Goal: Task Accomplishment & Management: Use online tool/utility

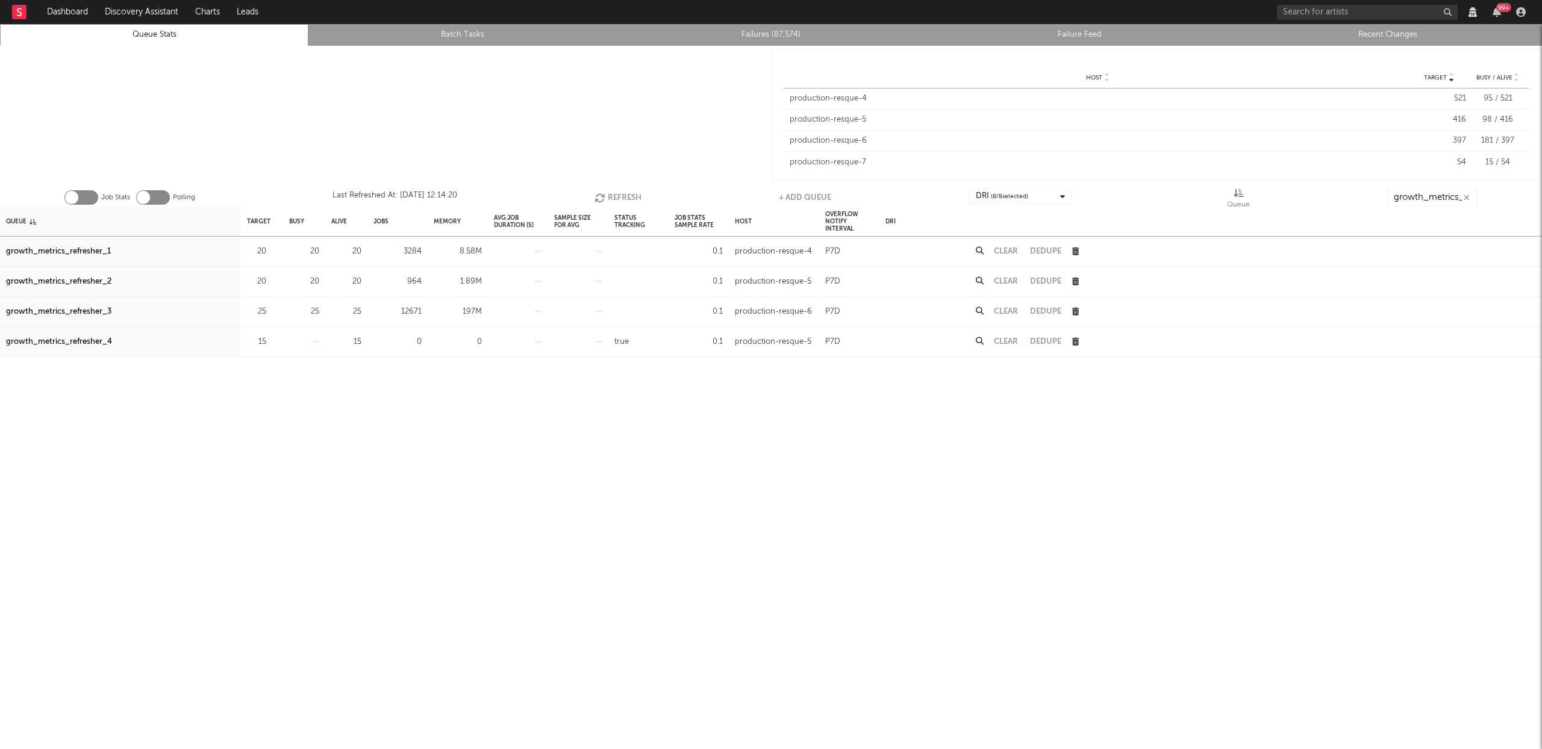
click at [628, 205] on button "Refresh" at bounding box center [617, 198] width 47 height 18
click at [629, 196] on button "Refresh" at bounding box center [617, 198] width 47 height 18
click at [84, 249] on div "growth_metrics_refresher_1" at bounding box center [58, 252] width 105 height 14
click at [84, 278] on div "growth_metrics_refresher_2" at bounding box center [58, 282] width 105 height 14
click at [92, 312] on div "growth_metrics_refresher_3" at bounding box center [58, 312] width 105 height 14
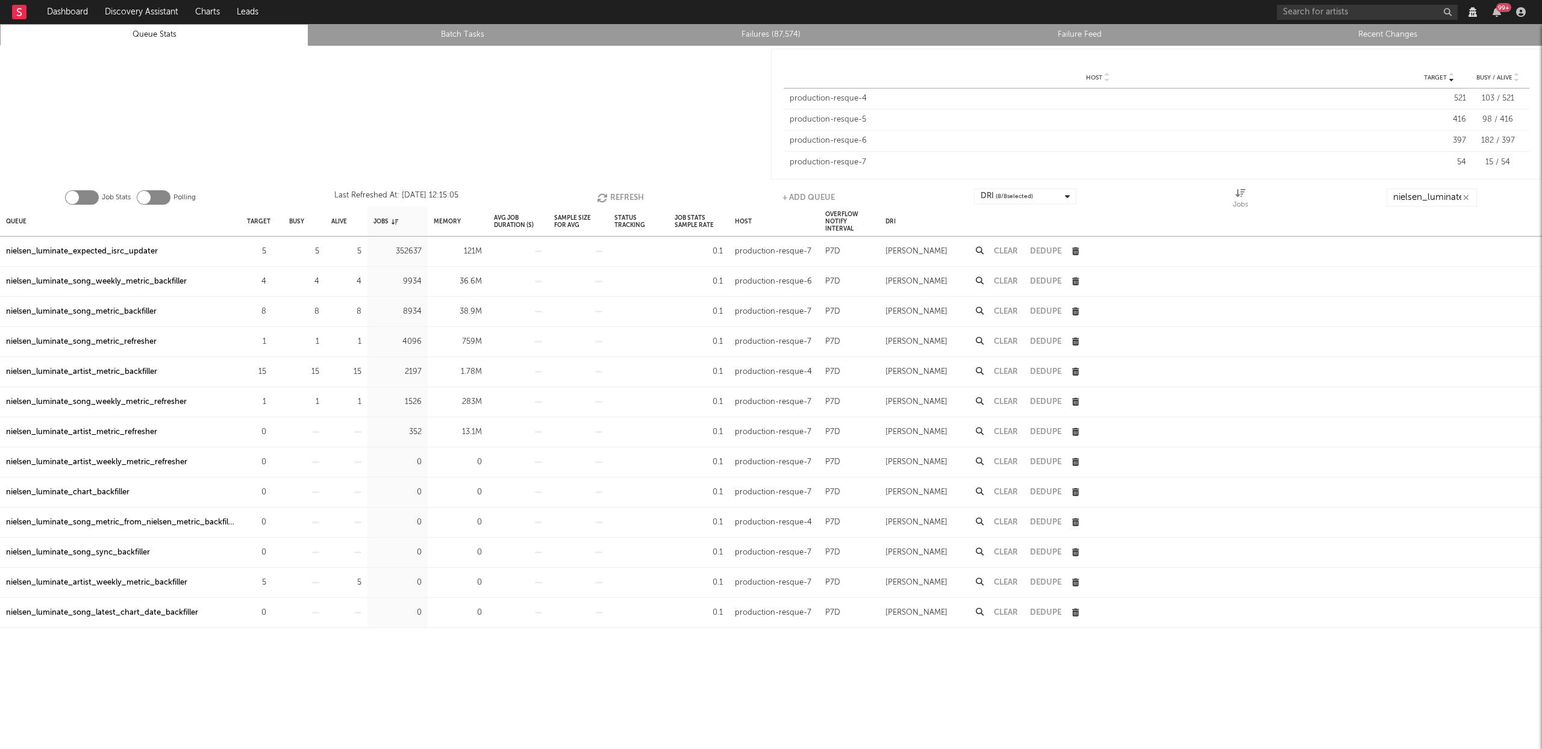
click at [631, 191] on button "Refresh" at bounding box center [620, 198] width 47 height 18
click at [637, 195] on button "Refresh" at bounding box center [622, 198] width 47 height 18
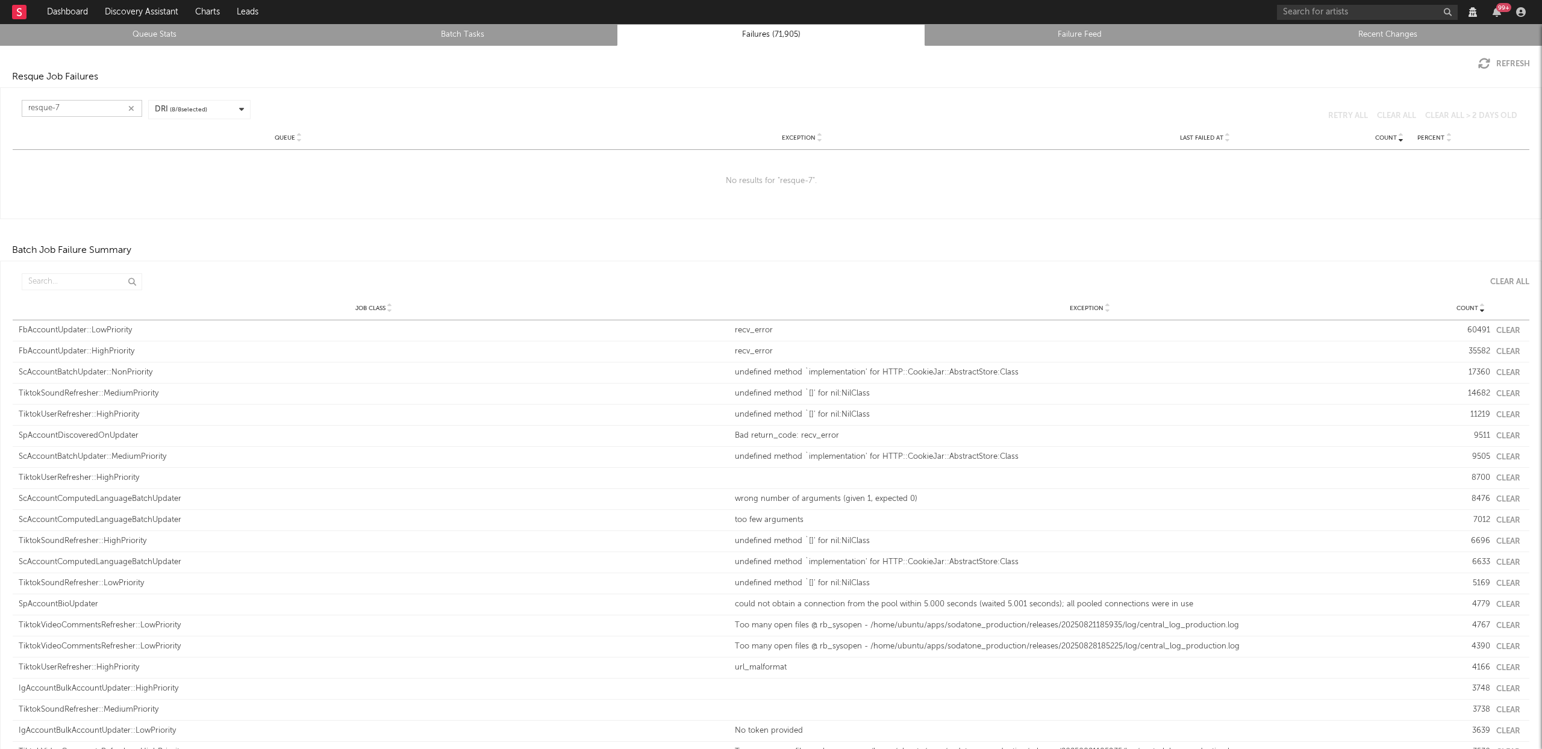
click at [104, 109] on input "resque-7" at bounding box center [82, 108] width 120 height 17
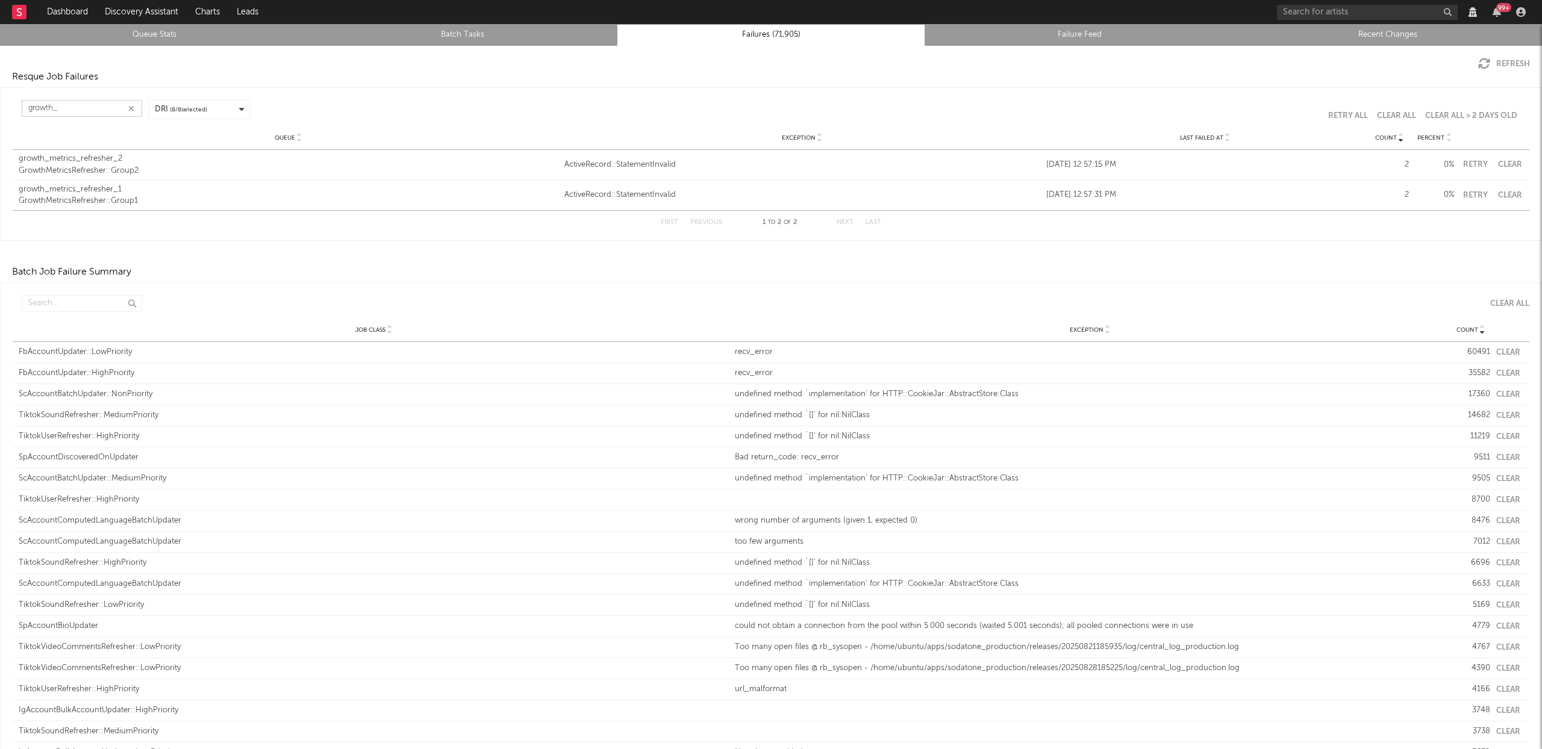
click at [1466, 163] on button "Retry" at bounding box center [1475, 165] width 30 height 8
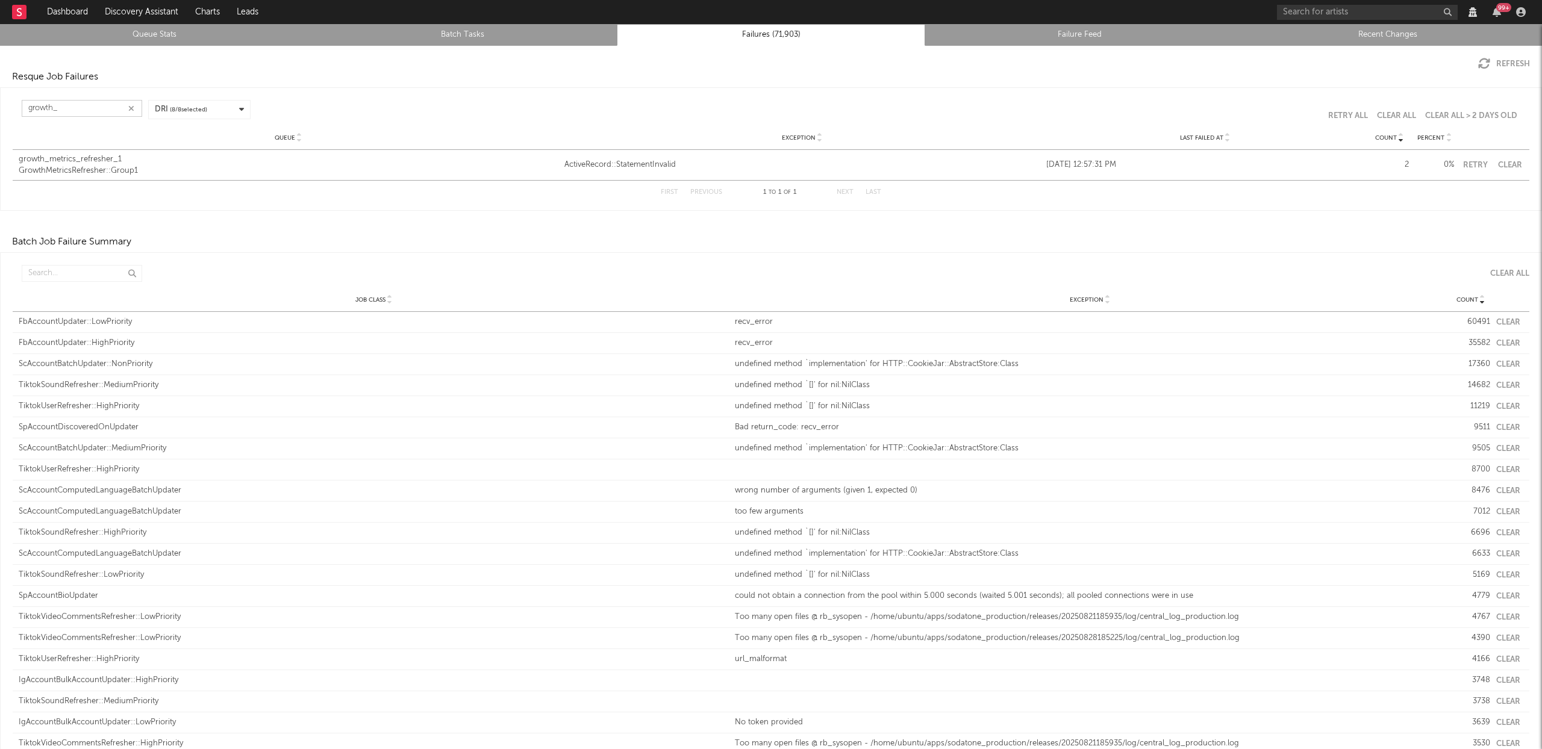
click at [1465, 163] on button "Retry" at bounding box center [1475, 165] width 30 height 8
type input "growth_"
click at [131, 109] on icon "button" at bounding box center [131, 109] width 6 height 8
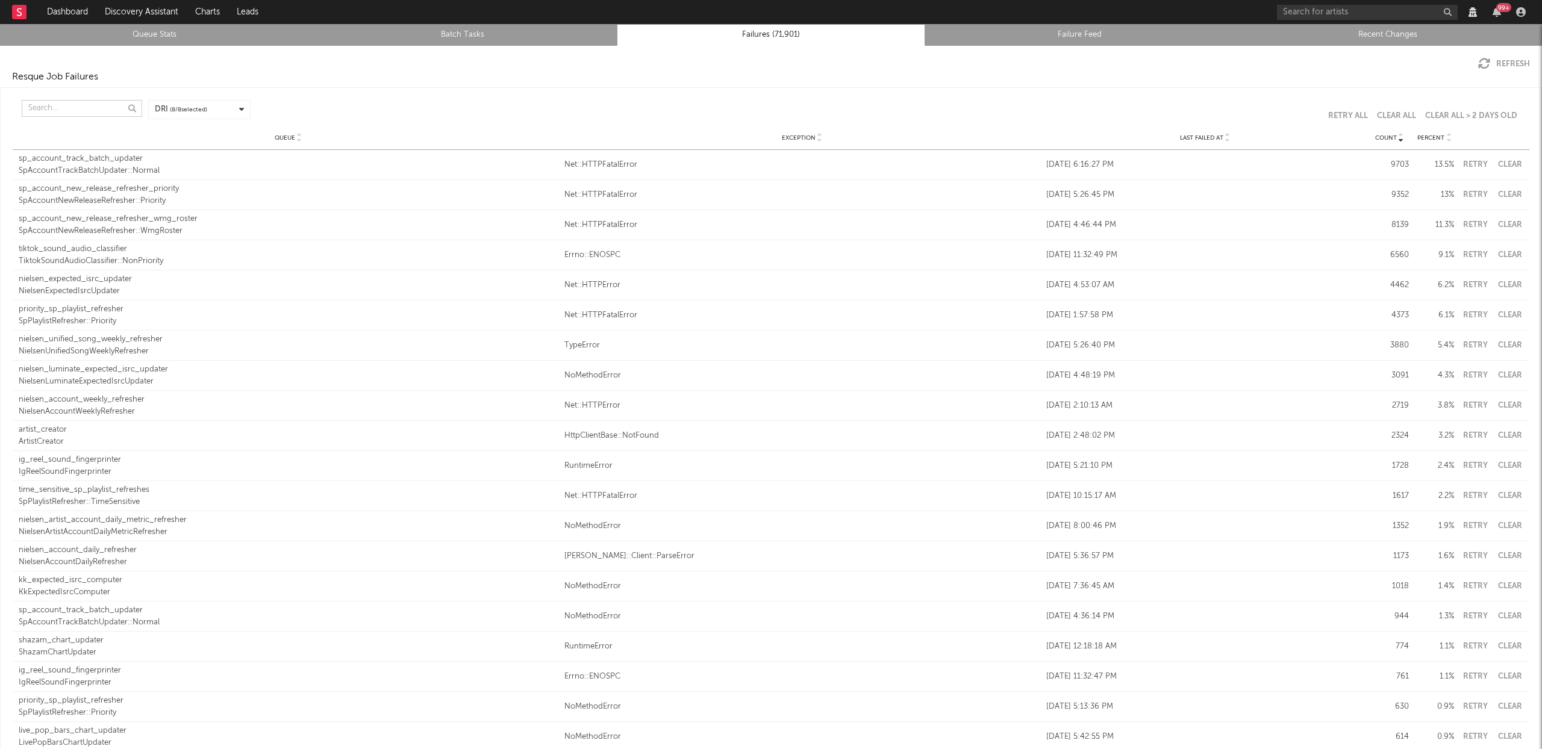
click at [83, 113] on input "text" at bounding box center [82, 108] width 120 height 17
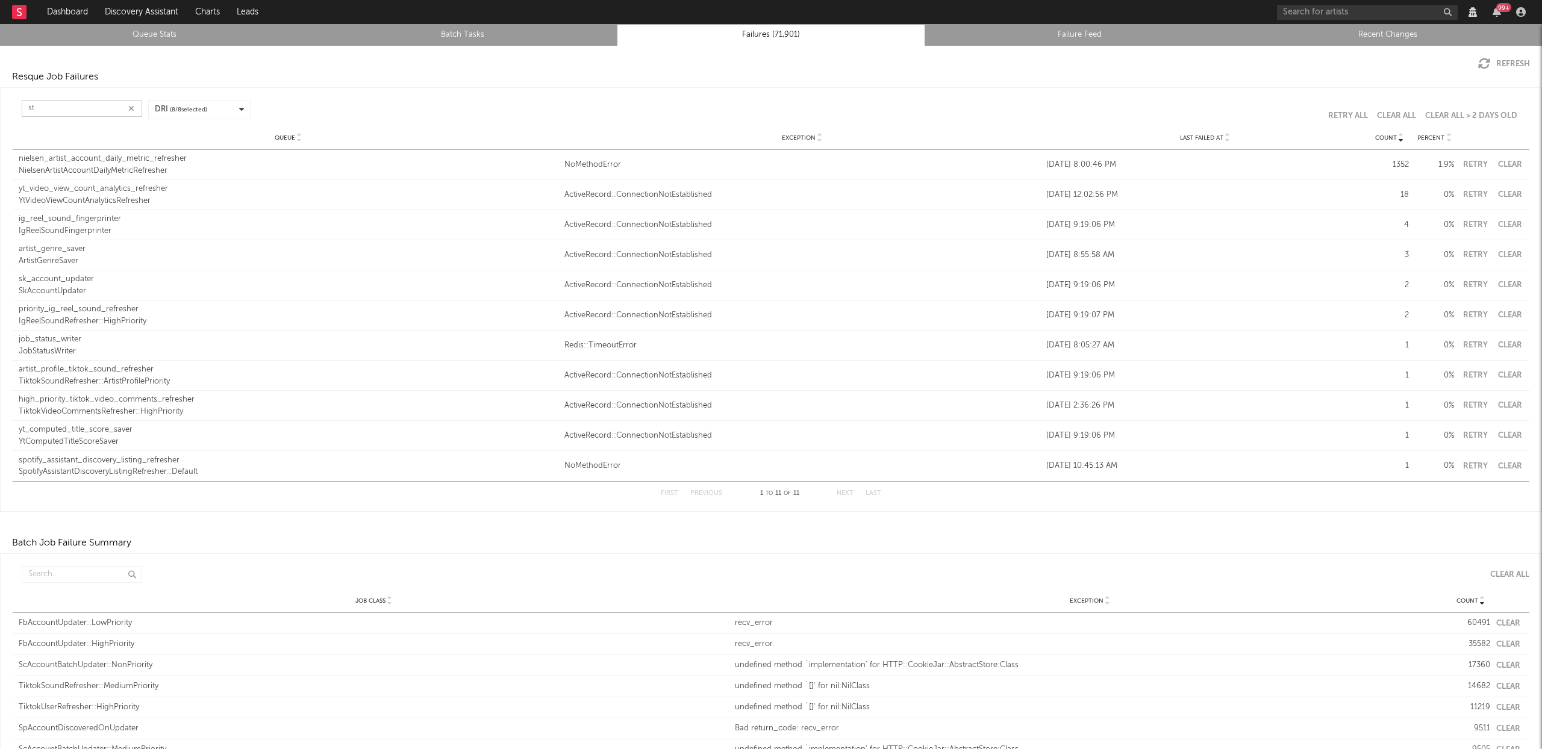
type input "s"
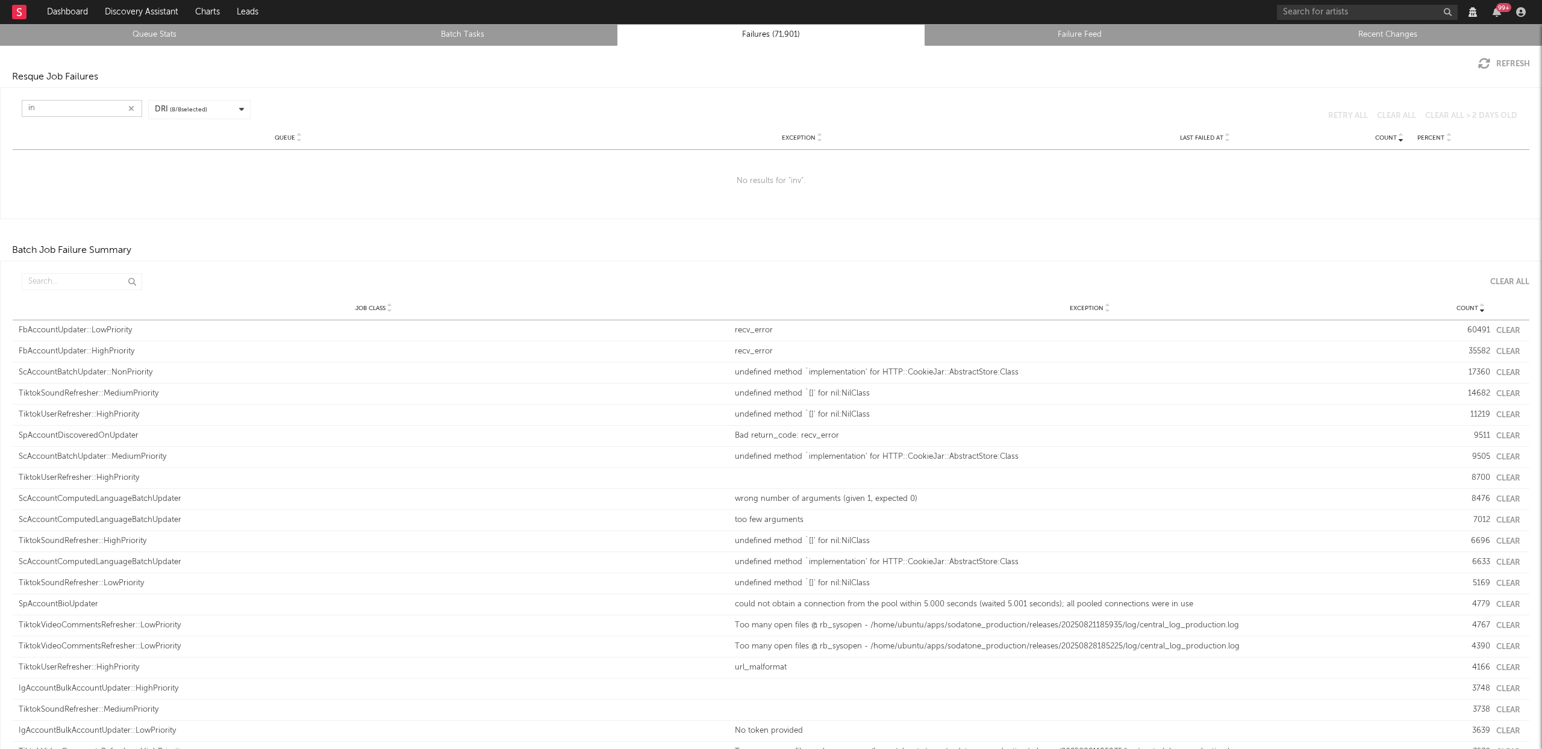
type input "i"
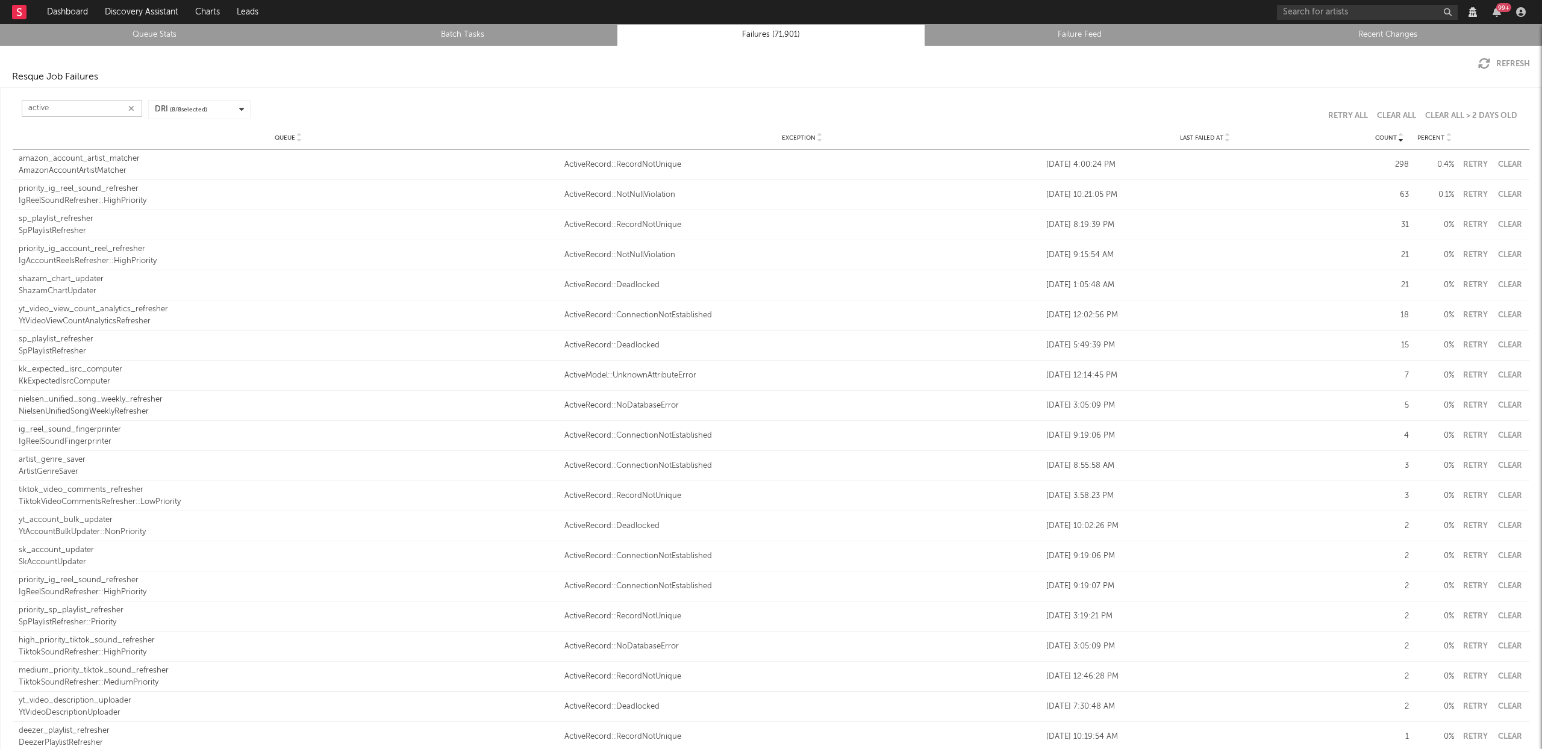
type input "active"
click at [1224, 139] on icon at bounding box center [1227, 140] width 6 height 5
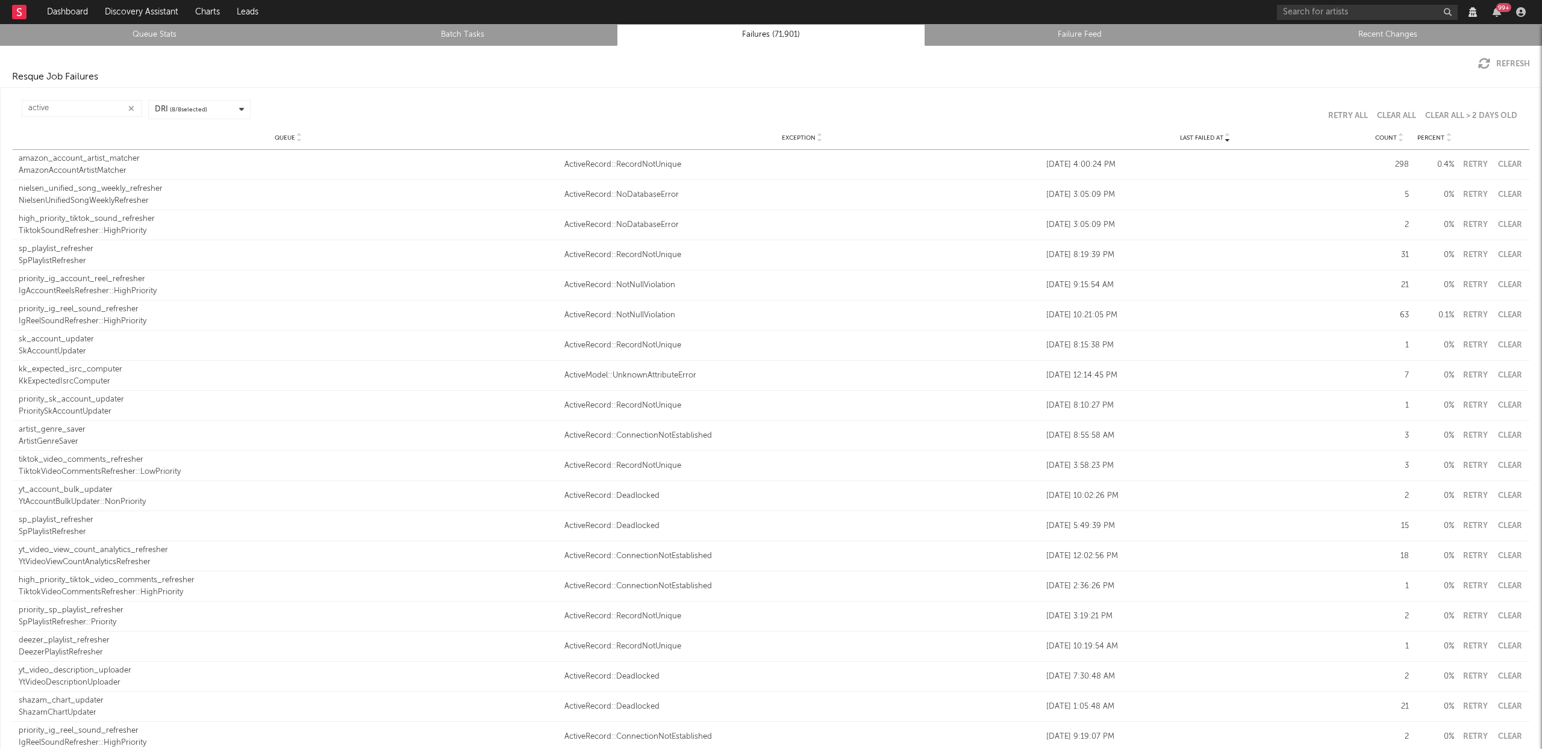
click at [132, 107] on icon "button" at bounding box center [131, 109] width 6 height 8
